Goal: Find specific page/section: Find specific page/section

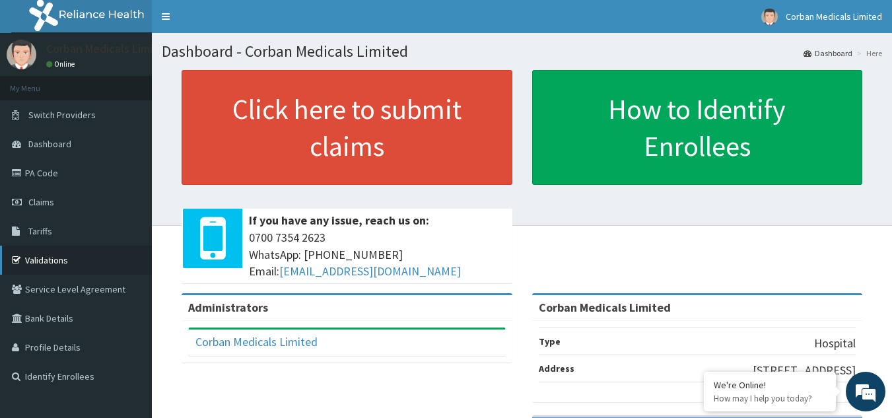
click at [68, 269] on link "Validations" at bounding box center [76, 260] width 152 height 29
click at [67, 169] on link "PA Code" at bounding box center [76, 172] width 152 height 29
